Goal: Communication & Community: Answer question/provide support

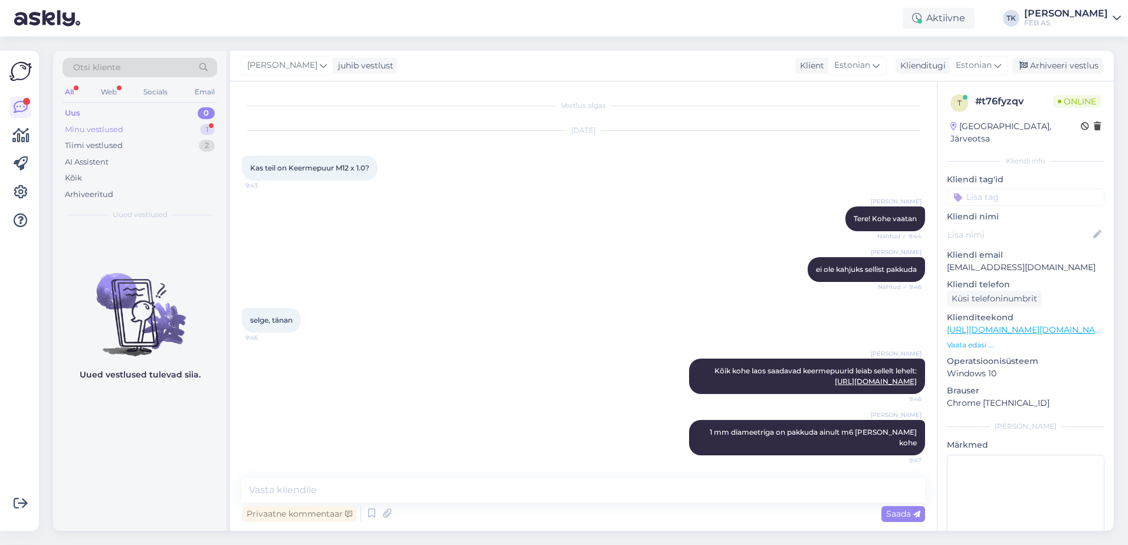
scroll to position [1, 0]
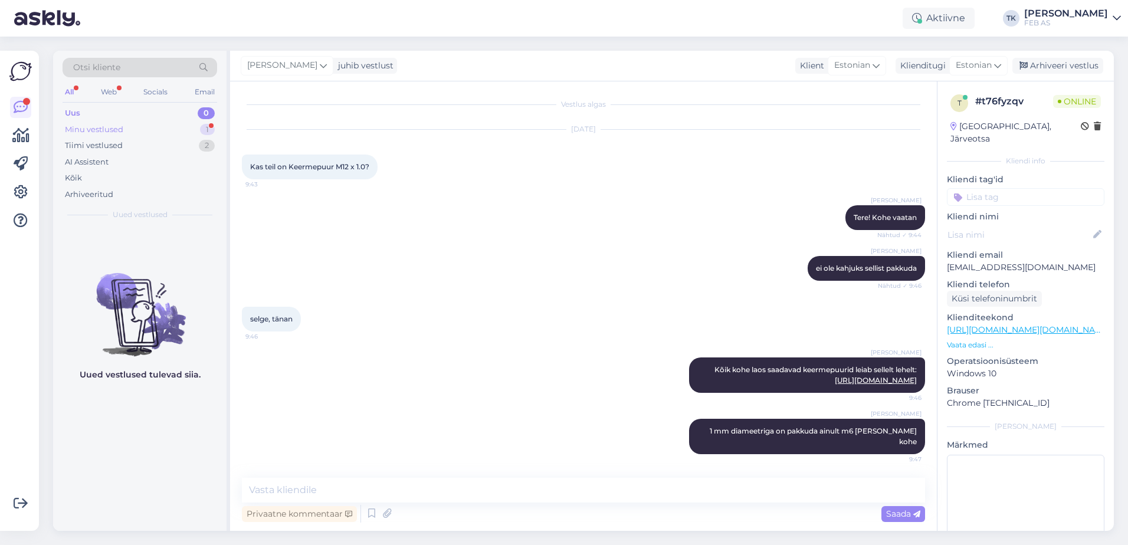
click at [130, 122] on div "Minu vestlused 1" at bounding box center [140, 130] width 155 height 17
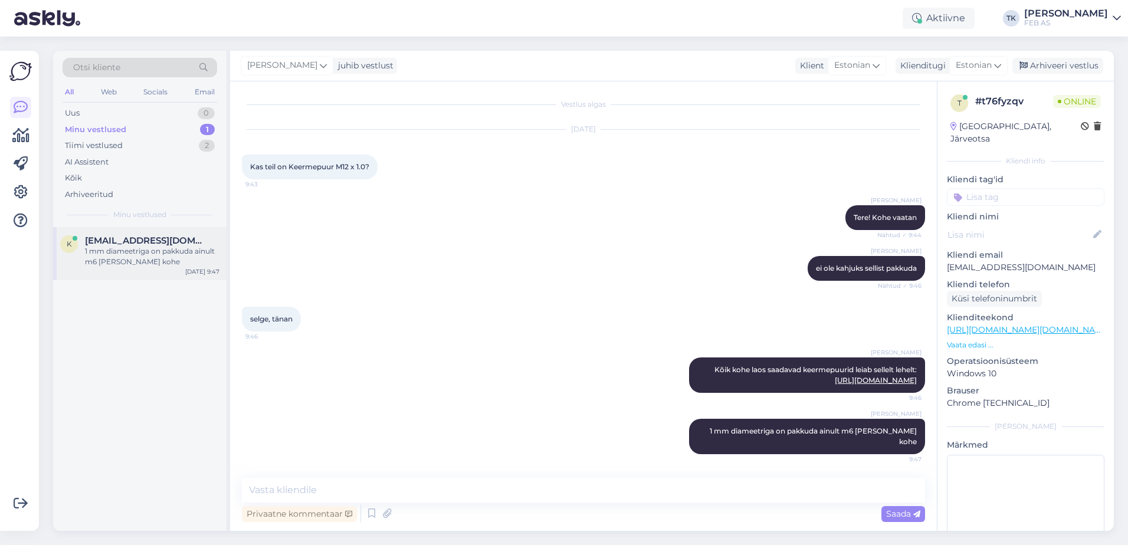
click at [137, 268] on div "k [EMAIL_ADDRESS][DOMAIN_NAME] 1 mm diameetriga on pakkuda ainult m6 [PERSON_NA…" at bounding box center [139, 253] width 173 height 53
click at [1078, 65] on div "Arhiveeri vestlus" at bounding box center [1057, 66] width 91 height 16
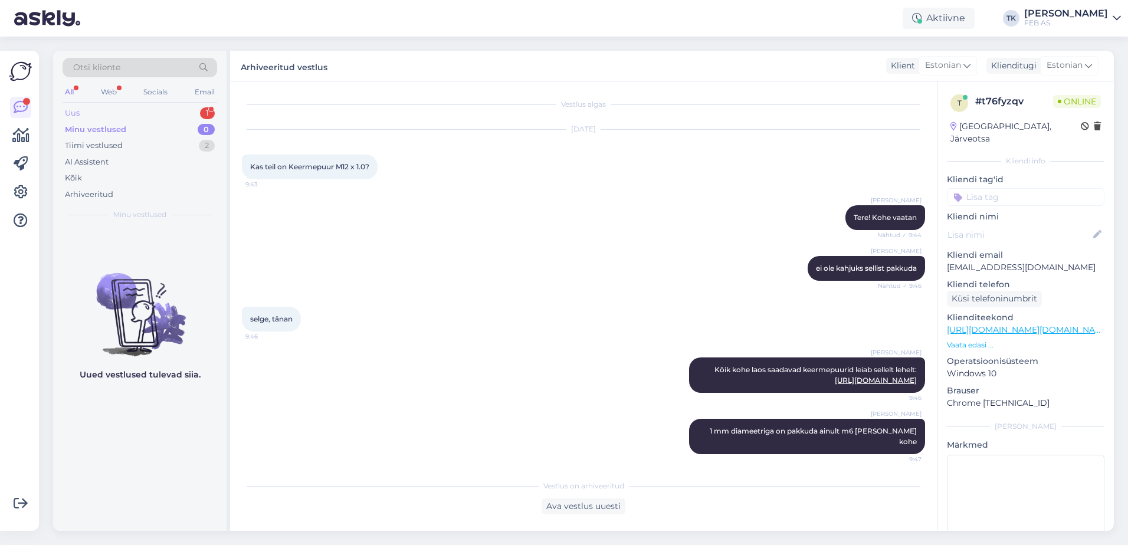
click at [123, 107] on div "Uus 1" at bounding box center [140, 113] width 155 height 17
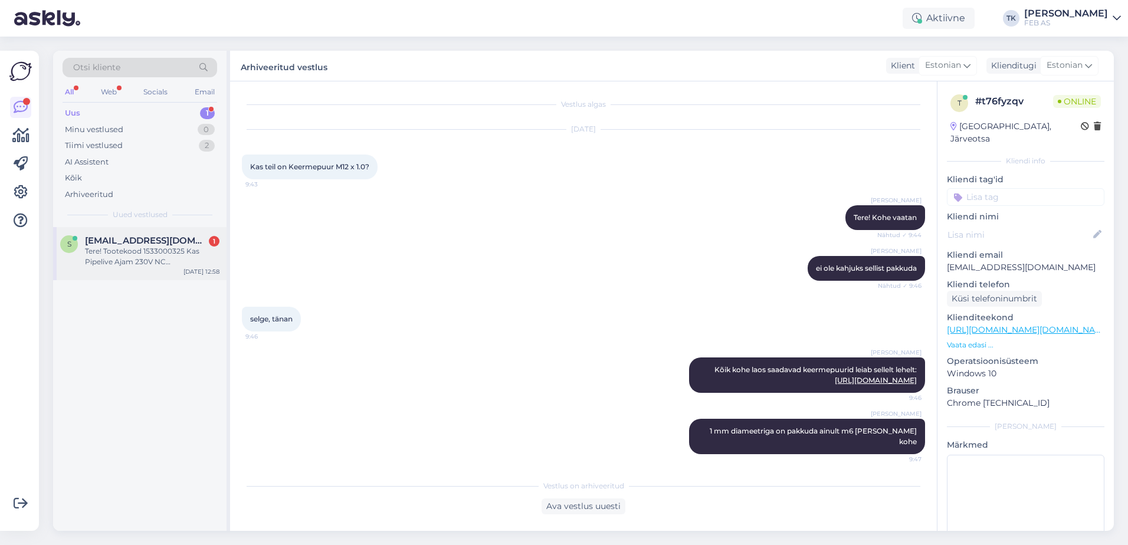
click at [100, 247] on div "Tere! Tootekood 1533000325 Kas Pipelive Ajam 230V NC Põrandalküttele sobib Tiem…" at bounding box center [152, 256] width 135 height 21
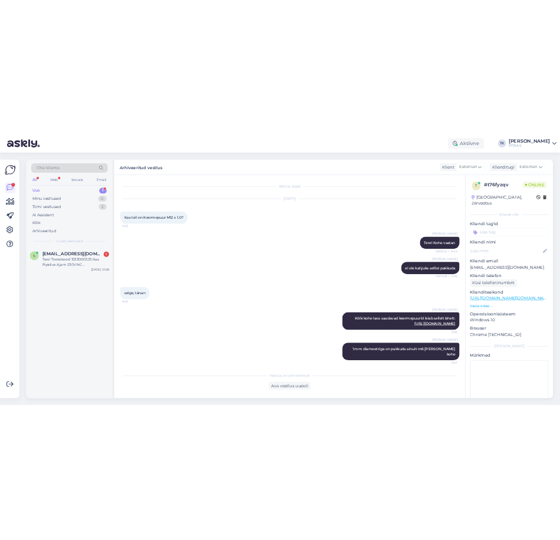
scroll to position [0, 0]
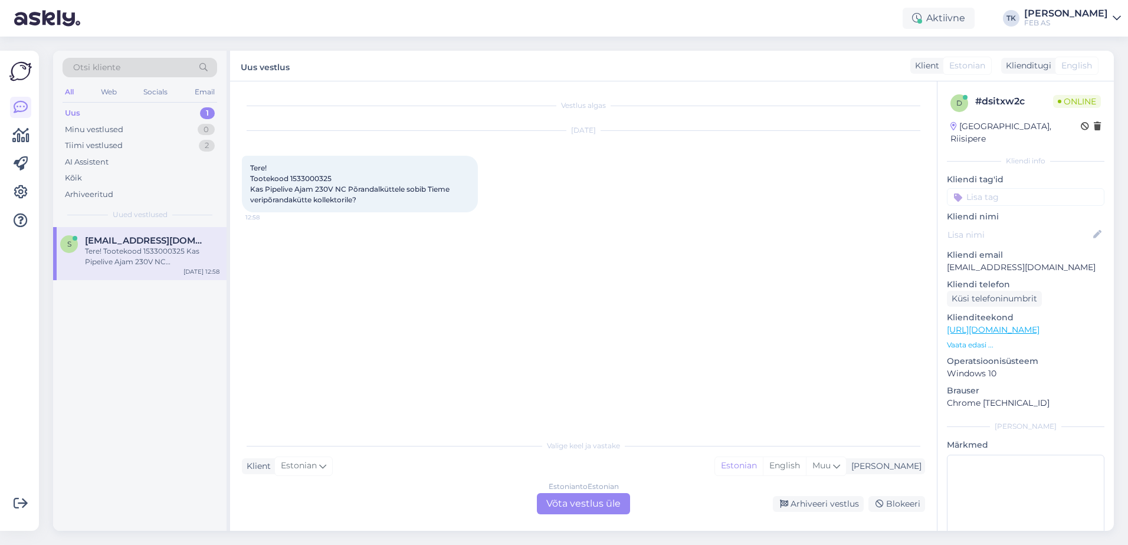
drag, startPoint x: 585, startPoint y: 500, endPoint x: 432, endPoint y: 454, distance: 160.3
click at [583, 498] on div "Estonian to Estonian Võta vestlus üle" at bounding box center [583, 503] width 93 height 21
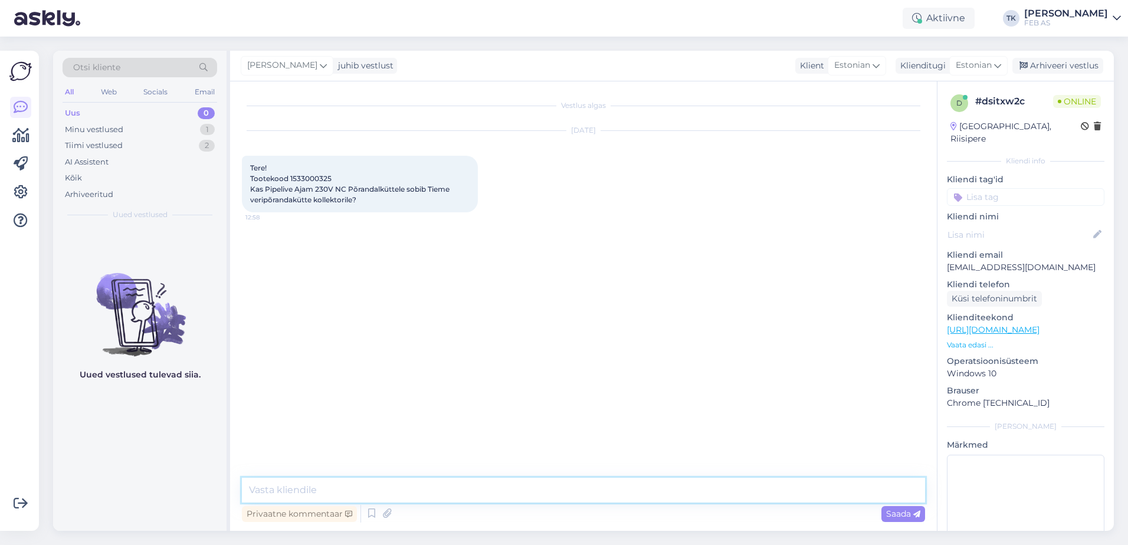
click at [347, 483] on textarea at bounding box center [583, 490] width 683 height 25
type textarea "Tere!"
click at [300, 176] on span "Tere! Tootekood 1533000325 Kas Pipelive Ajam 230V NC Põrandalküttele sobib Tiem…" at bounding box center [350, 183] width 201 height 41
copy span "1533000325"
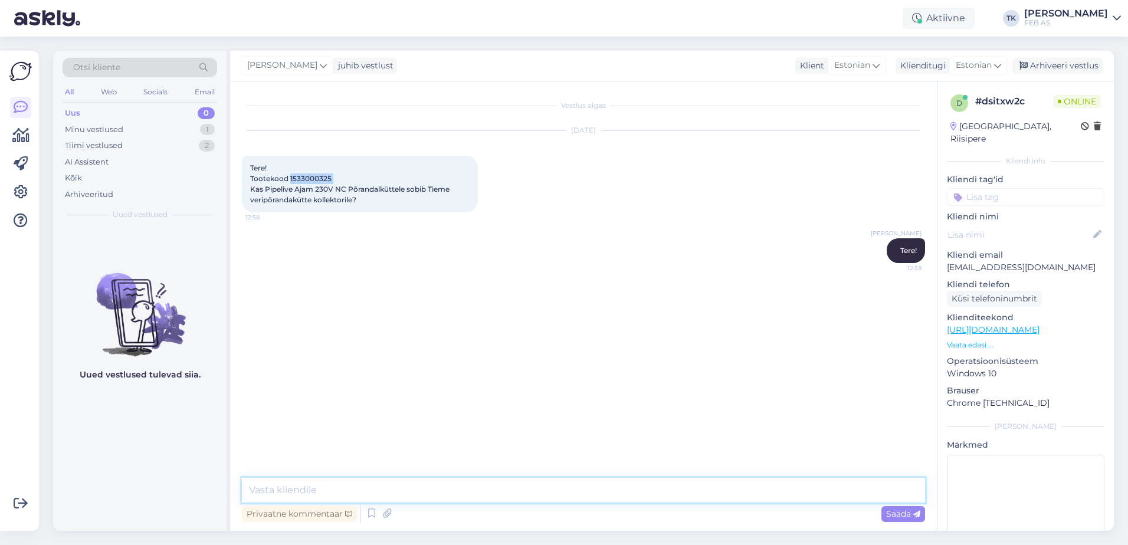
click at [600, 491] on textarea at bounding box center [583, 490] width 683 height 25
type textarea "[PERSON_NAME], [PERSON_NAME] läheb aega"
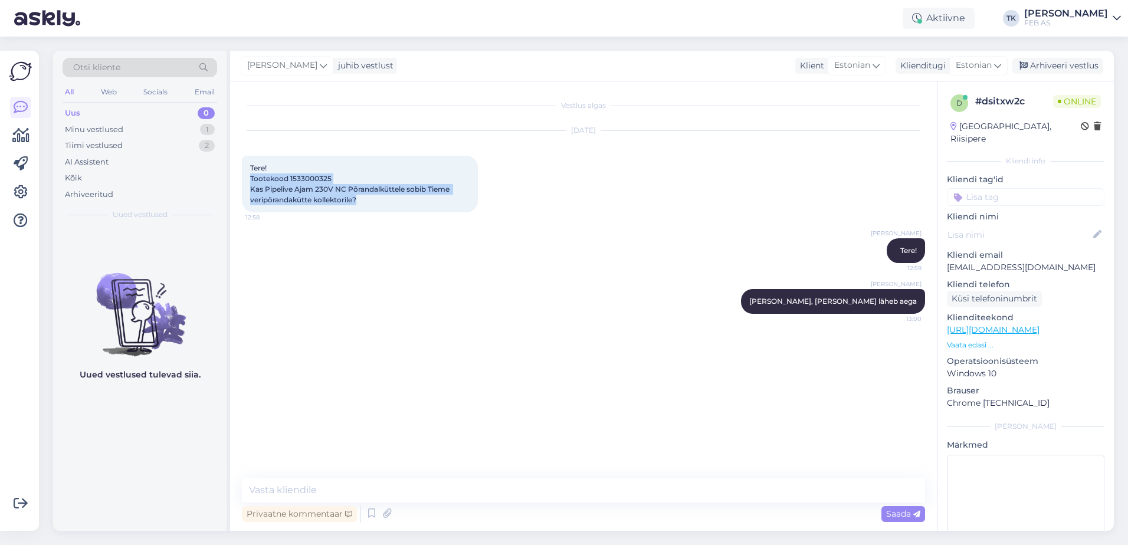
drag, startPoint x: 252, startPoint y: 179, endPoint x: 359, endPoint y: 199, distance: 109.3
click at [359, 199] on div "Tere! Tootekood 1533000325 Kas Pipelive Ajam 230V NC Põrandalküttele sobib Tiem…" at bounding box center [360, 184] width 236 height 57
copy span "Tootekood 1533000325 Kas Pipelive Ajam 230V NC Põrandalküttele sobib Tieme veri…"
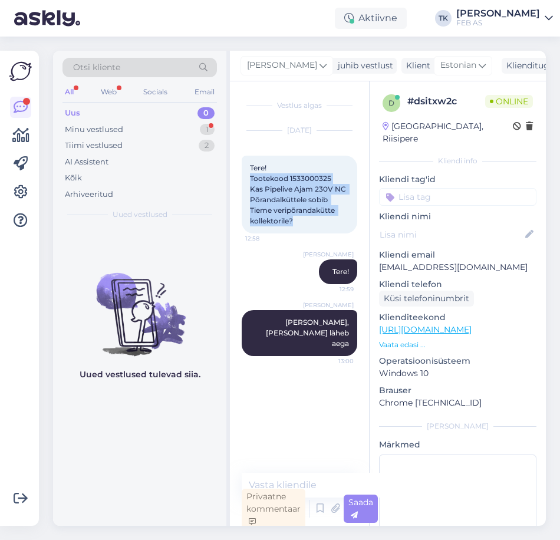
click at [319, 394] on div "Vestlus algas [DATE] Tere! Tootekood 1533000325 Kas Pipelive Ajam 230V NC Põran…" at bounding box center [305, 277] width 126 height 369
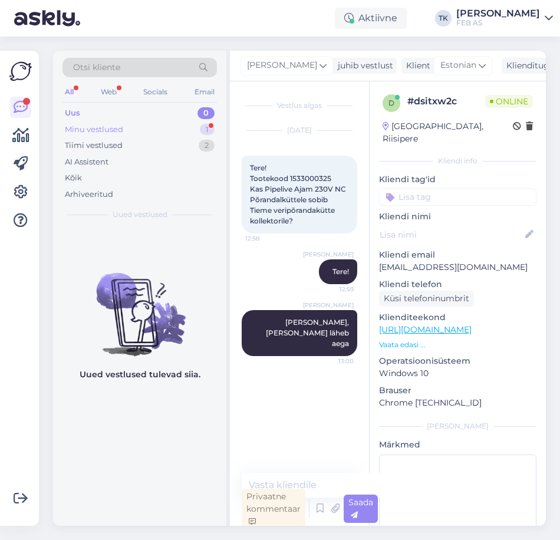
click at [175, 126] on div "Minu vestlused 1" at bounding box center [140, 130] width 155 height 17
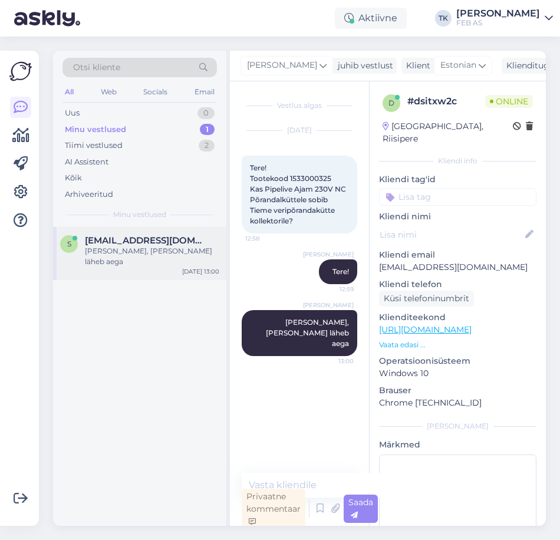
click at [144, 241] on span "[EMAIL_ADDRESS][DOMAIN_NAME]" at bounding box center [146, 240] width 123 height 11
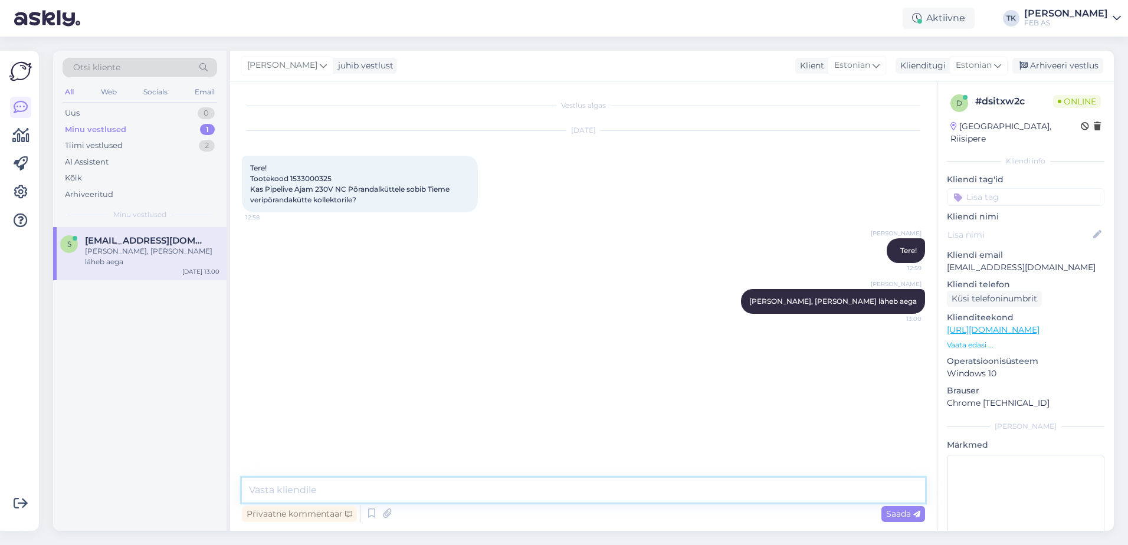
click at [484, 490] on textarea at bounding box center [583, 490] width 683 height 25
type textarea "O"
type textarea "Pipelife esindaja [PERSON_NAME] peaksid need kokku [PERSON_NAME]."
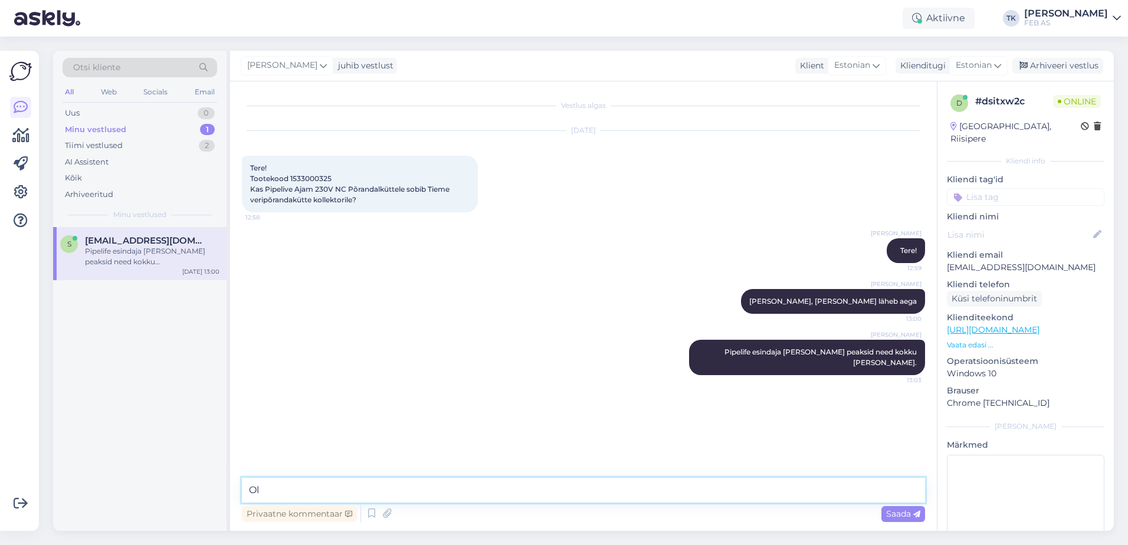
type textarea "O"
type textarea "Varase"
click at [438, 373] on div "[PERSON_NAME] esindaja [PERSON_NAME] peaksid need kokku [PERSON_NAME]. 13:03" at bounding box center [583, 357] width 683 height 61
drag, startPoint x: 350, startPoint y: 489, endPoint x: 199, endPoint y: 501, distance: 150.9
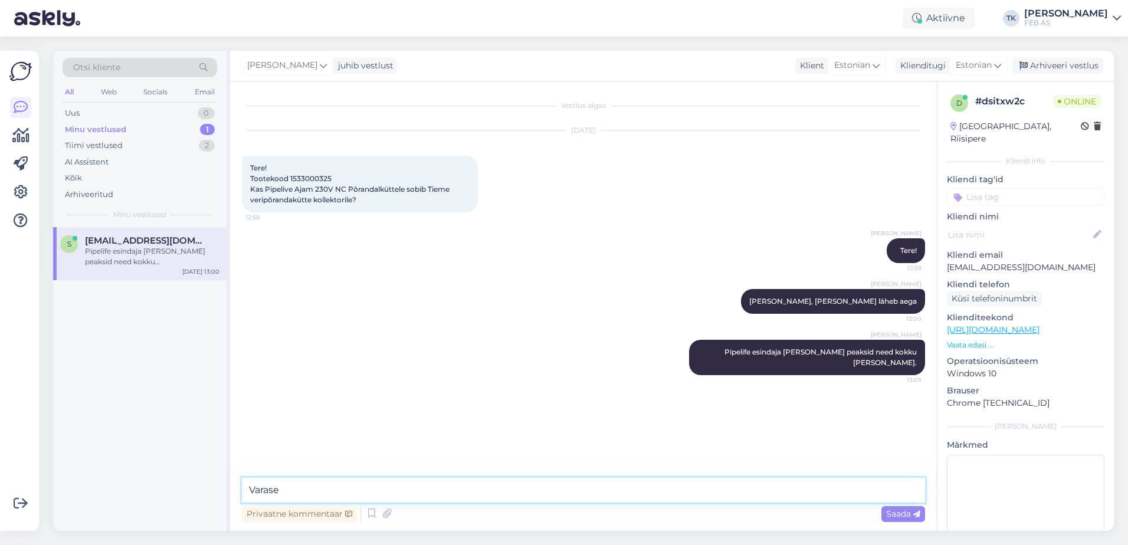
click at [199, 501] on div "Otsi kliente All Web Socials Email Uus 0 Minu vestlused 1 Tiimi vestlused 2 AI …" at bounding box center [583, 291] width 1061 height 480
type textarea "J"
type textarea "L"
type textarea "Oleme teistele klientidele ka müünud sellist kombot. Kõik on siiani sobinud."
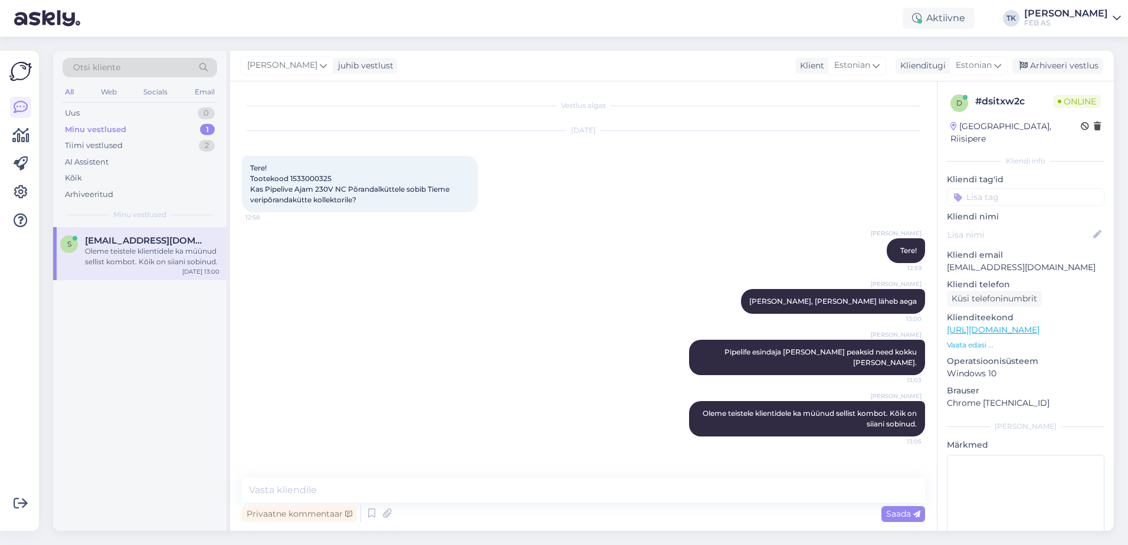
click at [516, 353] on div "[PERSON_NAME] esindaja [PERSON_NAME] peaksid need kokku [PERSON_NAME]. 13:03" at bounding box center [583, 357] width 683 height 61
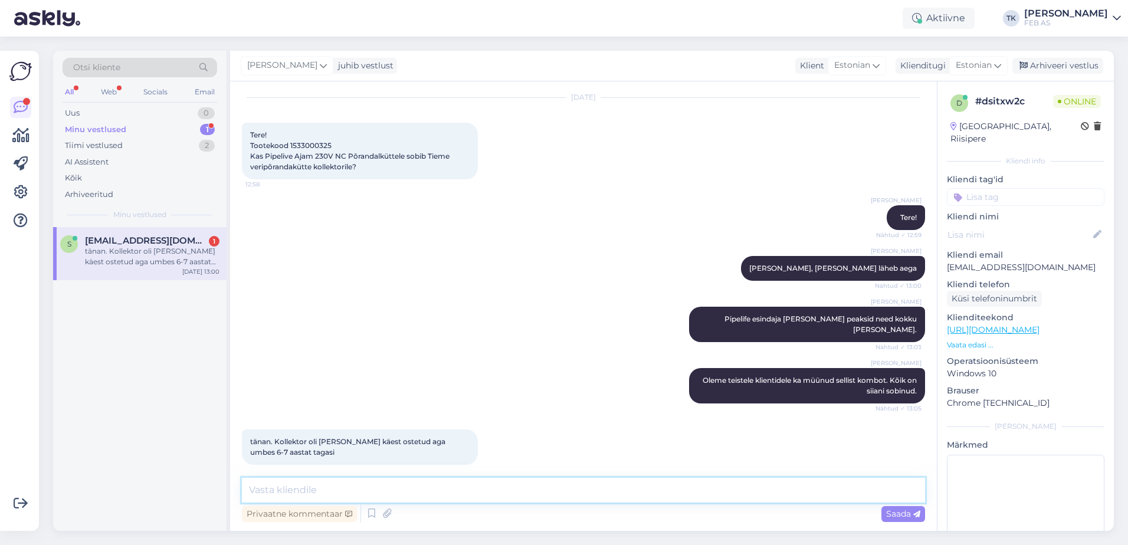
click at [270, 496] on textarea at bounding box center [583, 490] width 683 height 25
click at [370, 392] on div "Triinu [PERSON_NAME] Oleme teistele klientidele ka müünud sellist kombot. Kõik …" at bounding box center [583, 385] width 683 height 61
click at [313, 471] on div "Vestlus algas [DATE] Tere! Tootekood 1533000325 Kas Pipelive Ajam 230V NC Põran…" at bounding box center [583, 306] width 707 height 450
click at [303, 476] on div "Vestlus algas [DATE] Tere! Tootekood 1533000325 Kas Pipelive Ajam 230V NC Põran…" at bounding box center [583, 306] width 707 height 450
click at [293, 504] on div "Privaatne kommentaar Saada" at bounding box center [583, 514] width 683 height 22
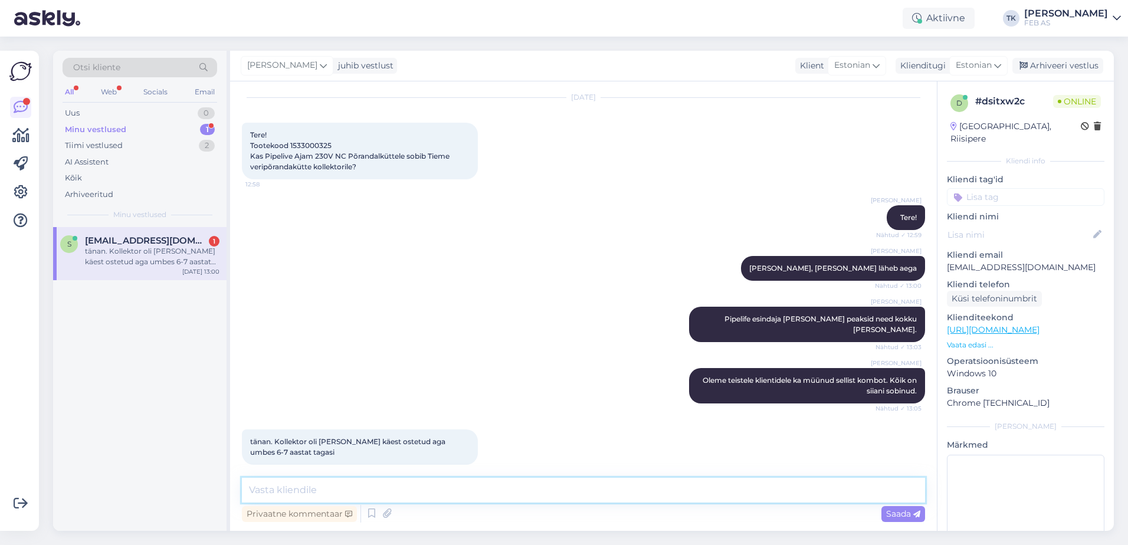
click at [303, 492] on textarea at bounding box center [583, 490] width 683 height 25
click at [352, 333] on div "[PERSON_NAME] esindaja [PERSON_NAME] peaksid need kokku [PERSON_NAME]. Nähtud ✓…" at bounding box center [583, 324] width 683 height 61
click at [144, 237] on span "[EMAIL_ADDRESS][DOMAIN_NAME]" at bounding box center [146, 240] width 123 height 11
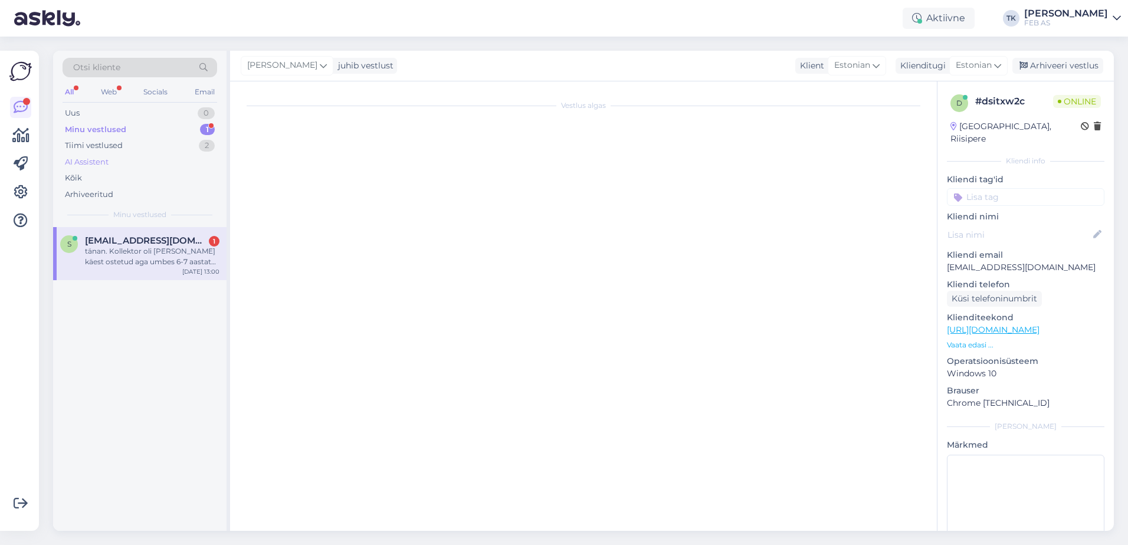
scroll to position [0, 0]
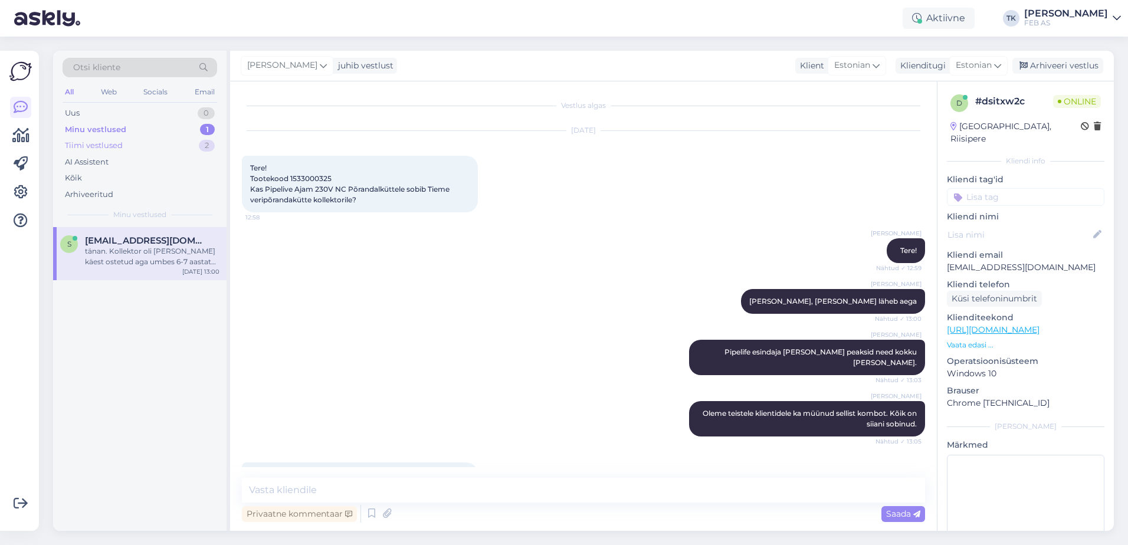
click at [176, 145] on div "Tiimi vestlused 2" at bounding box center [140, 145] width 155 height 17
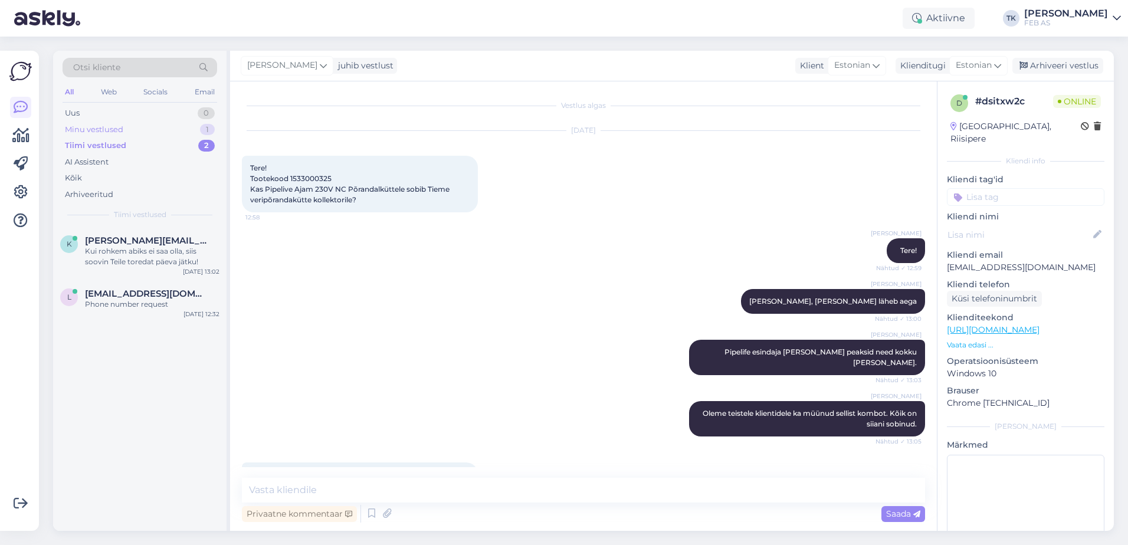
click at [188, 127] on div "Minu vestlused 1" at bounding box center [140, 130] width 155 height 17
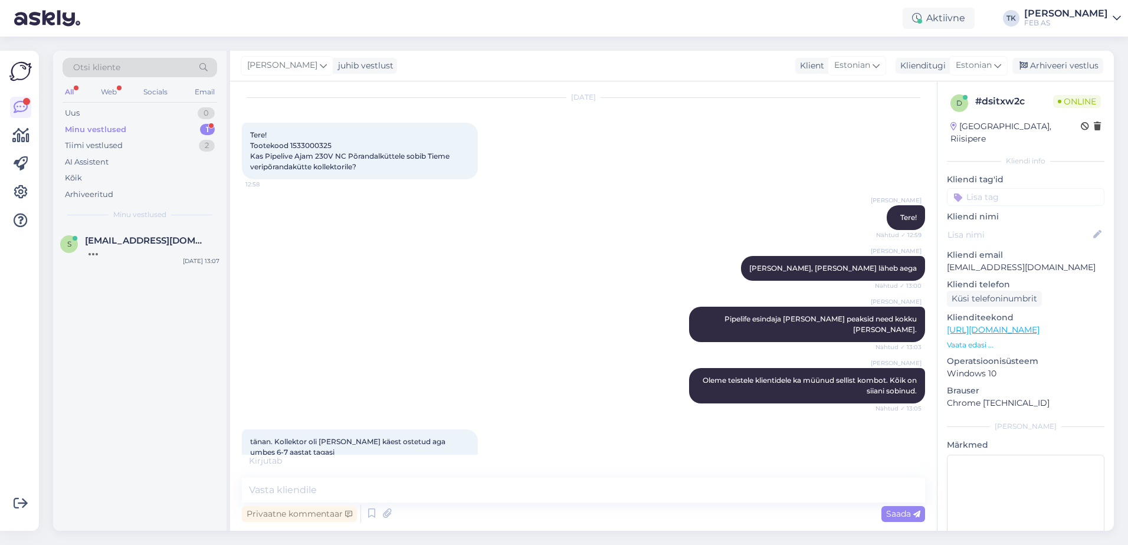
scroll to position [94, 0]
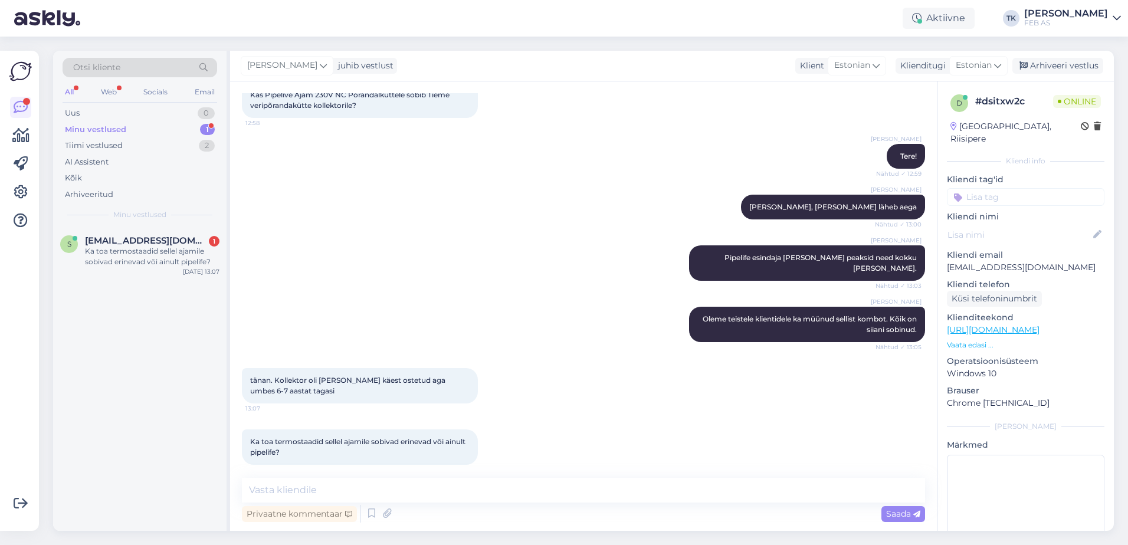
click at [298, 444] on div "Ka toa termostaadid sellel ajamile sobivad erinevad või ainult pipelife? 13:08" at bounding box center [360, 446] width 236 height 35
click at [411, 332] on div "Triinu [PERSON_NAME] Oleme teistele klientidele ka müünud sellist kombot. Kõik …" at bounding box center [583, 324] width 683 height 61
drag, startPoint x: 440, startPoint y: 493, endPoint x: 581, endPoint y: 382, distance: 179.8
click at [440, 493] on textarea at bounding box center [583, 490] width 683 height 25
click at [593, 374] on div "tänan. Kollektor oli [PERSON_NAME] käest ostetud aga umbes 6-7 aastat tagasi 13…" at bounding box center [583, 385] width 683 height 61
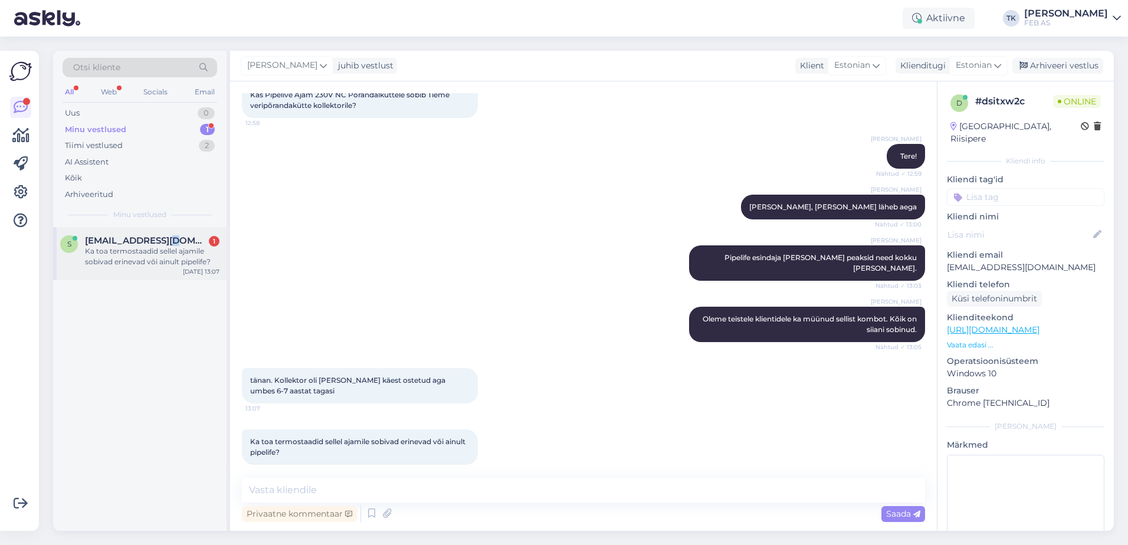
click at [163, 245] on span "[EMAIL_ADDRESS][DOMAIN_NAME]" at bounding box center [146, 240] width 123 height 11
drag, startPoint x: 133, startPoint y: 141, endPoint x: 140, endPoint y: 127, distance: 15.6
click at [134, 140] on div "Tiimi vestlused 2" at bounding box center [140, 145] width 155 height 17
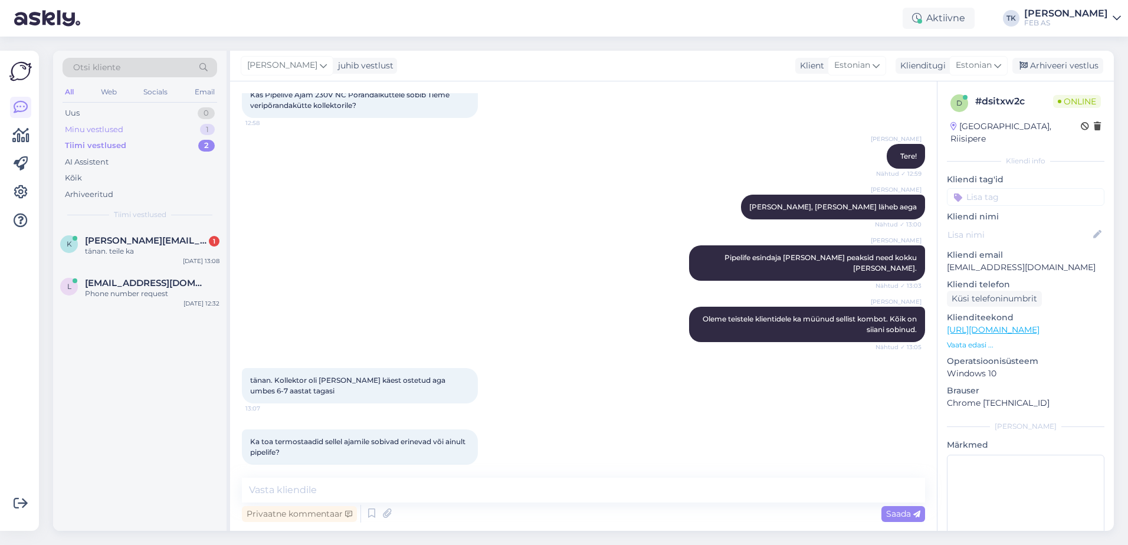
click at [142, 126] on div "Minu vestlused 1" at bounding box center [140, 130] width 155 height 17
click at [160, 146] on div "Tiimi vestlused 2" at bounding box center [140, 145] width 155 height 17
click at [130, 232] on div "k [PERSON_NAME][EMAIL_ADDRESS][DOMAIN_NAME] 1 tänan. teile ka [DATE] 13:08" at bounding box center [139, 248] width 173 height 42
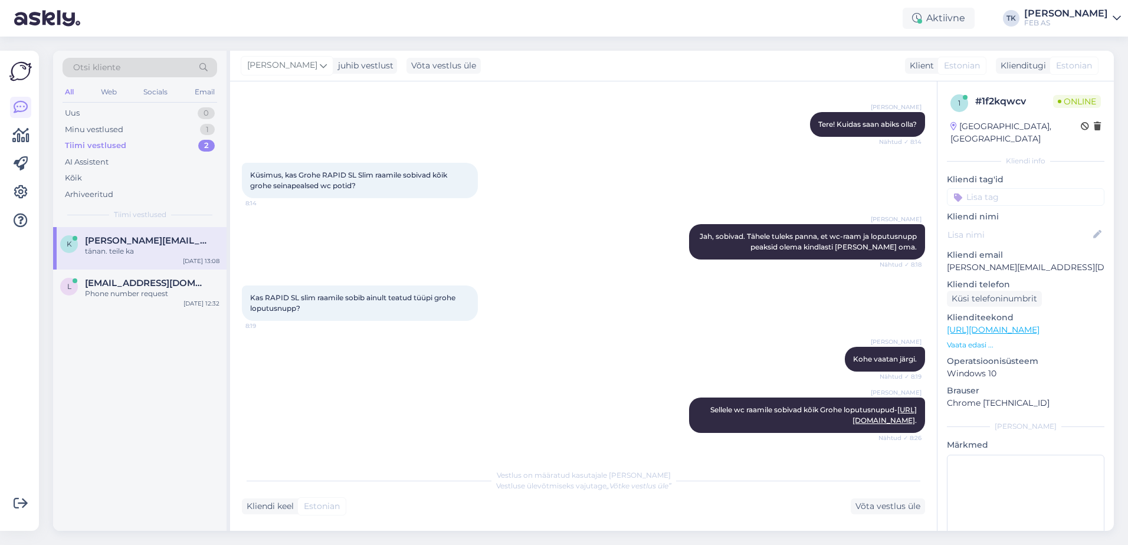
scroll to position [1375, 0]
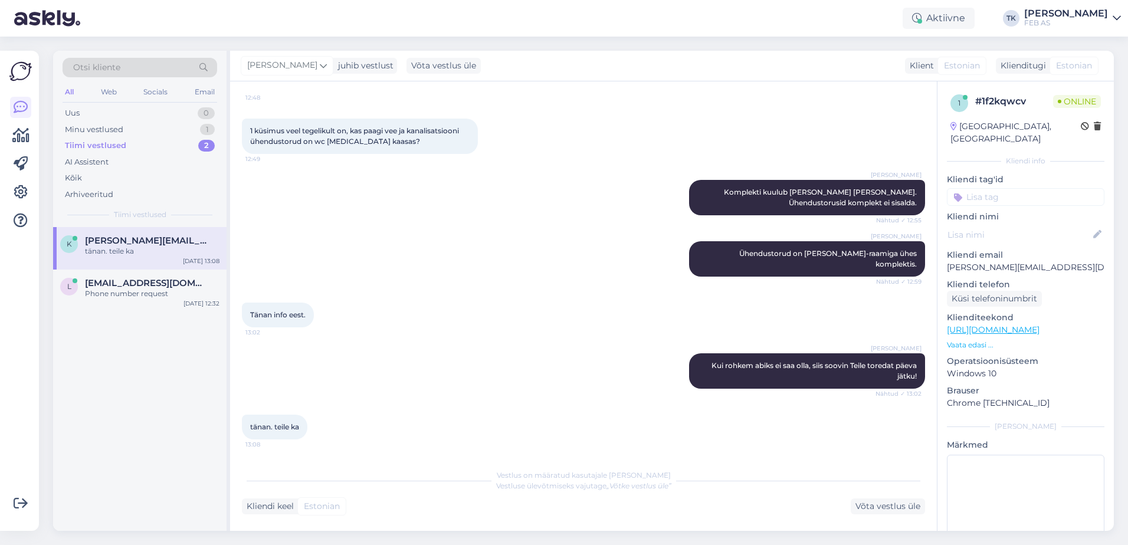
click at [545, 333] on div "Tänan info eest. 13:02" at bounding box center [583, 315] width 683 height 51
click at [162, 122] on div "Minu vestlused 1" at bounding box center [140, 130] width 155 height 17
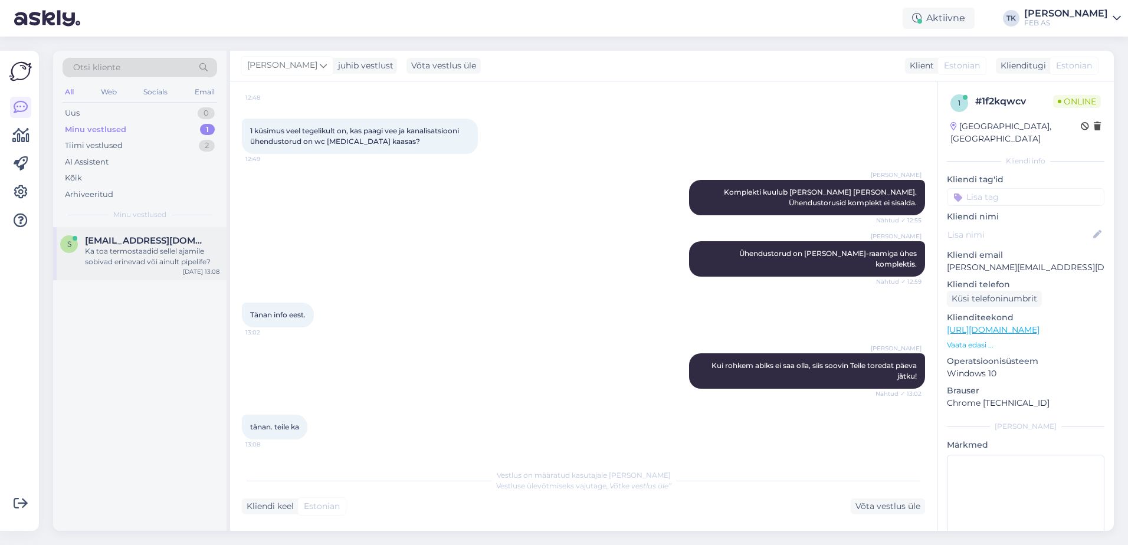
click at [150, 273] on div "s [EMAIL_ADDRESS][DOMAIN_NAME] Ka toa termostaadid sellel ajamile sobivad erine…" at bounding box center [139, 253] width 173 height 53
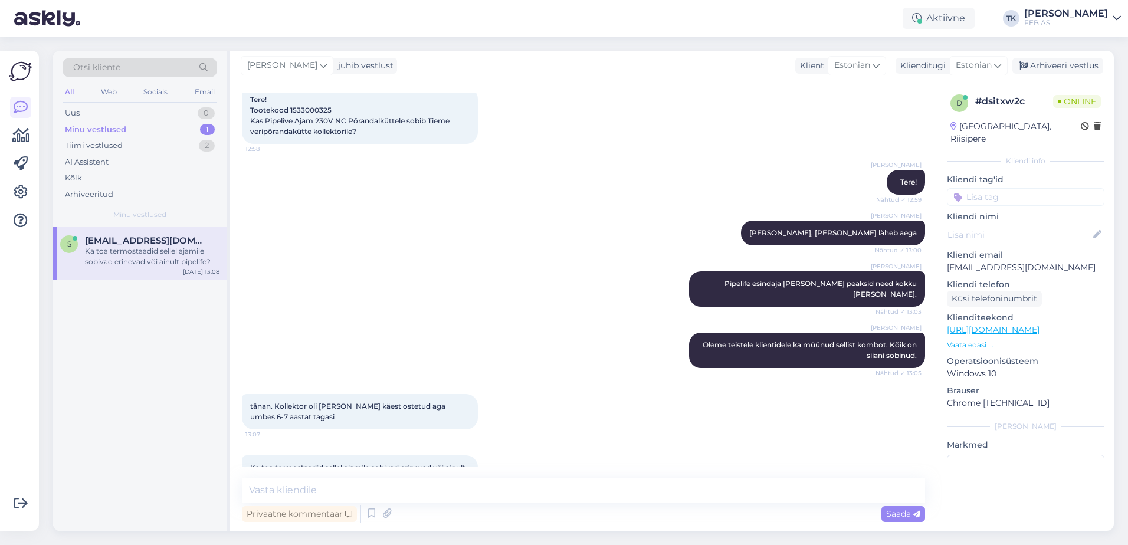
scroll to position [94, 0]
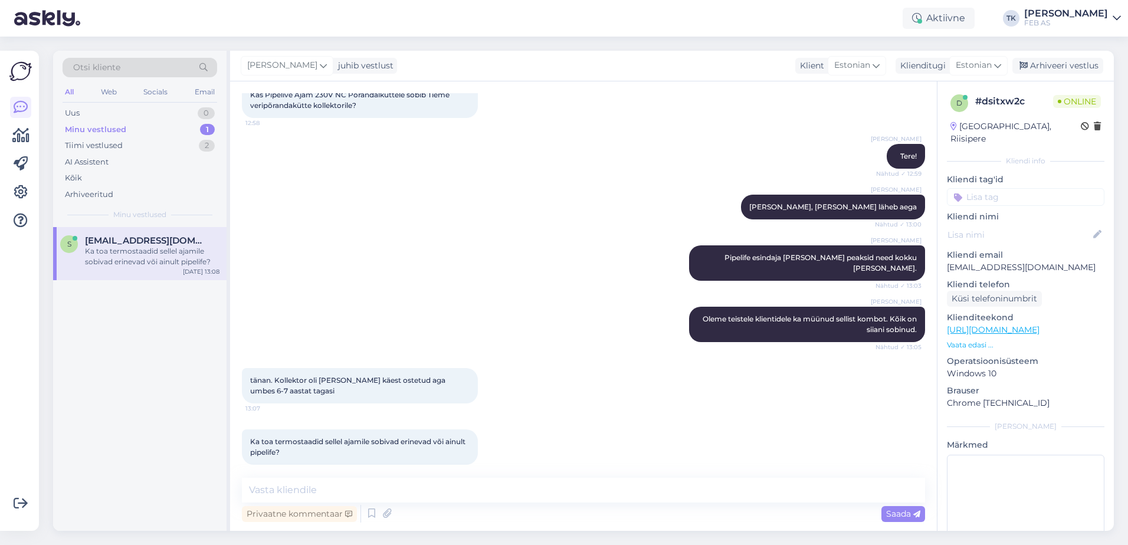
click at [408, 237] on div "[PERSON_NAME] esindaja [PERSON_NAME] peaksid need kokku [PERSON_NAME]. Nähtud ✓…" at bounding box center [583, 262] width 683 height 61
click at [333, 227] on div "Triinu [PERSON_NAME] Uurin, natuke läheb aega Nähtud ✓ 13:00" at bounding box center [583, 207] width 683 height 51
click at [317, 497] on textarea at bounding box center [583, 490] width 683 height 25
type textarea "u"
type textarea "täpsustan selle müügimehelt üle kohe"
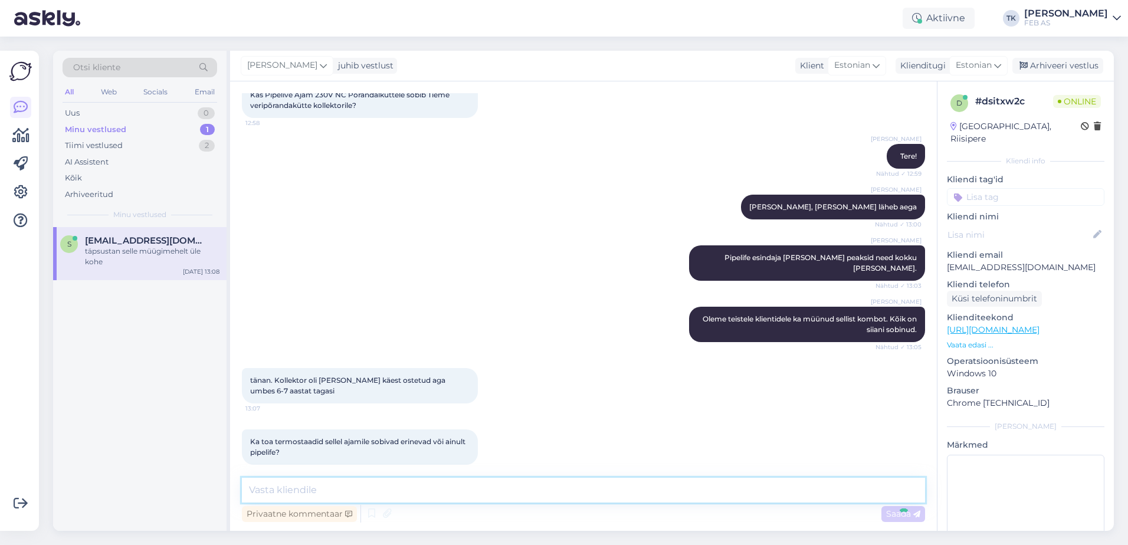
scroll to position [145, 0]
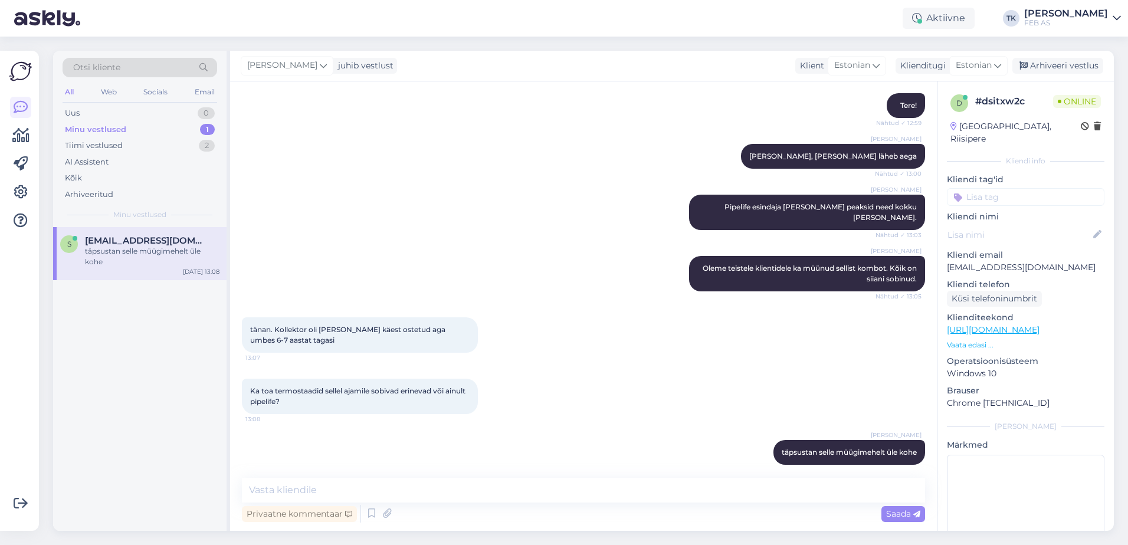
click at [133, 410] on div "s [EMAIL_ADDRESS][DOMAIN_NAME] täpsustan selle müügimehelt üle kohe [DATE] 13:08" at bounding box center [139, 379] width 173 height 304
